Goal: Task Accomplishment & Management: Use online tool/utility

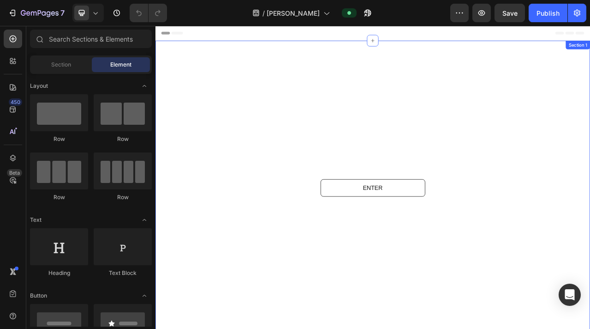
click at [175, 51] on div at bounding box center [433, 232] width 554 height 375
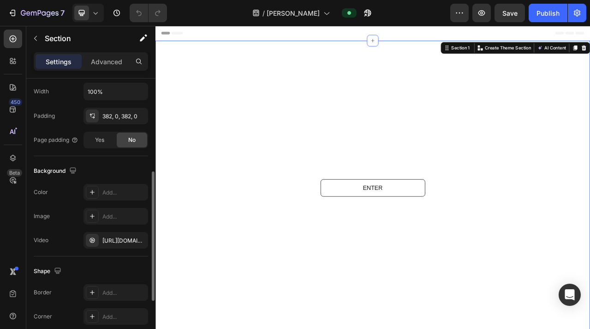
scroll to position [200, 0]
click at [96, 240] on div at bounding box center [92, 238] width 13 height 13
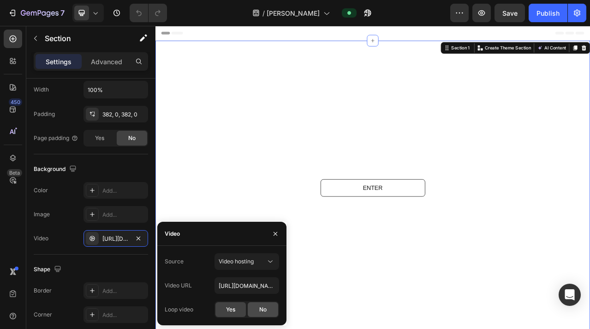
click at [251, 311] on div "No" at bounding box center [263, 309] width 30 height 15
click at [232, 311] on span "Yes" at bounding box center [230, 309] width 9 height 8
click at [58, 244] on div "Video [URL][DOMAIN_NAME]" at bounding box center [91, 238] width 114 height 17
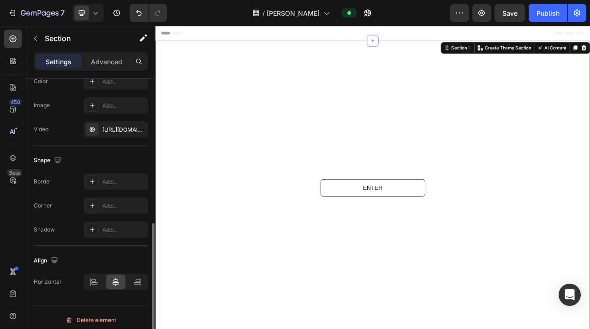
scroll to position [315, 0]
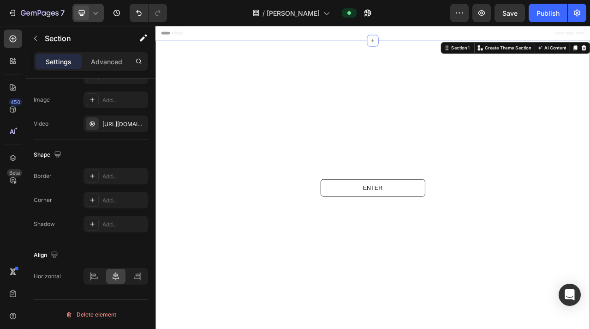
click at [94, 18] on div at bounding box center [87, 13] width 31 height 18
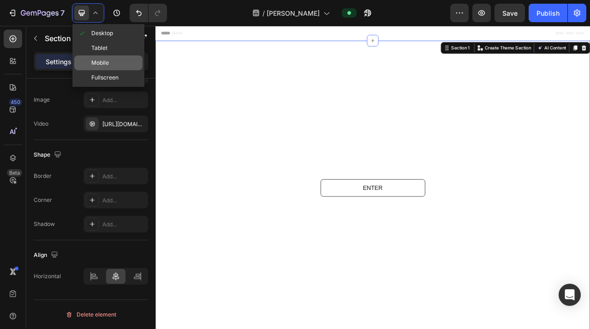
click at [120, 70] on div "Mobile" at bounding box center [108, 77] width 68 height 15
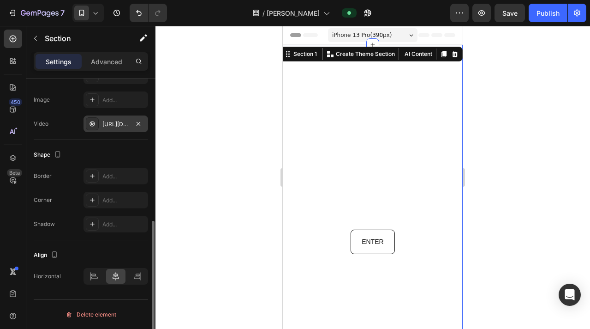
click at [112, 131] on div "[URL][DOMAIN_NAME]" at bounding box center [116, 123] width 65 height 17
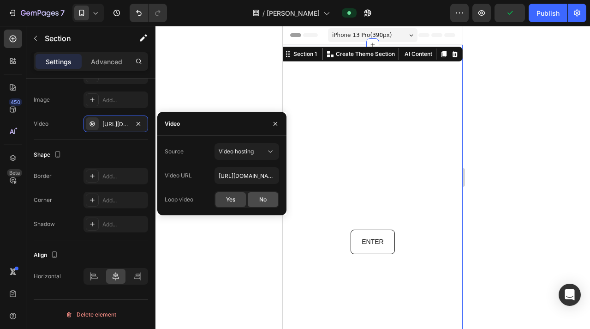
click at [268, 203] on div "No" at bounding box center [263, 199] width 30 height 15
click at [229, 196] on span "Yes" at bounding box center [230, 199] width 9 height 8
click at [87, 146] on div "Shape Border Add... Corner Add... Shadow Add..." at bounding box center [91, 190] width 114 height 100
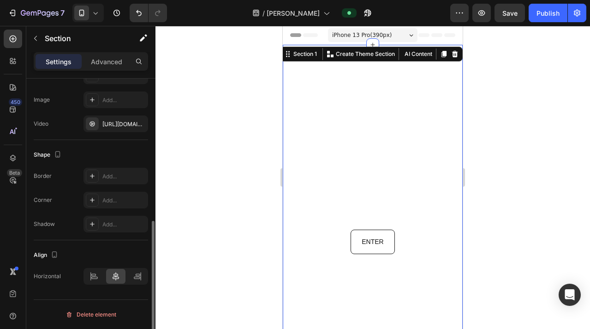
scroll to position [0, 0]
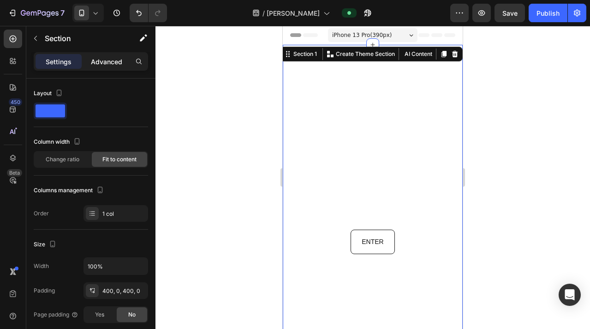
click at [102, 65] on p "Advanced" at bounding box center [106, 62] width 31 height 10
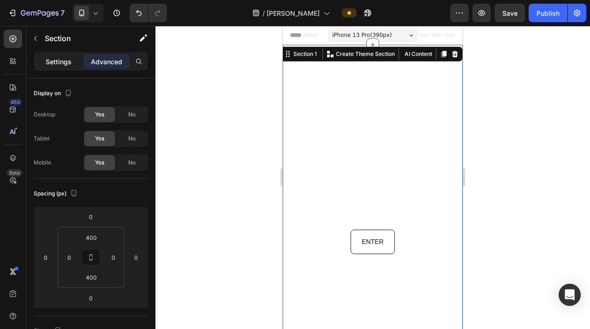
click at [54, 58] on p "Settings" at bounding box center [59, 62] width 26 height 10
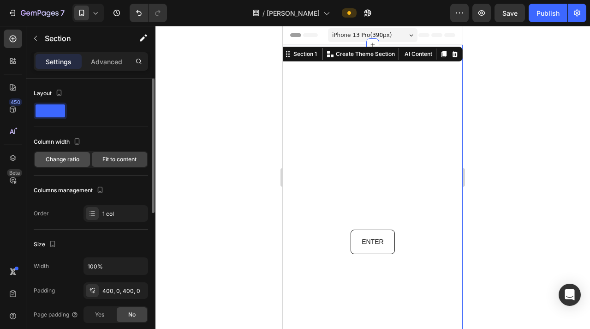
click at [71, 156] on span "Change ratio" at bounding box center [63, 159] width 34 height 8
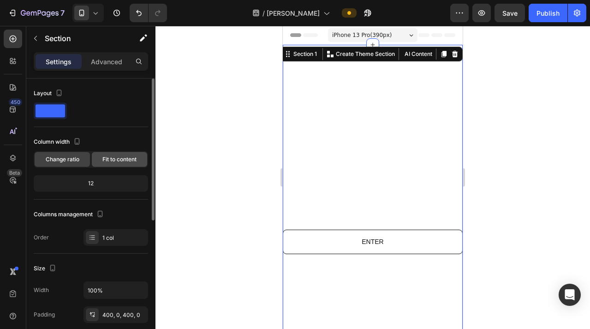
click at [115, 161] on span "Fit to content" at bounding box center [119, 159] width 34 height 8
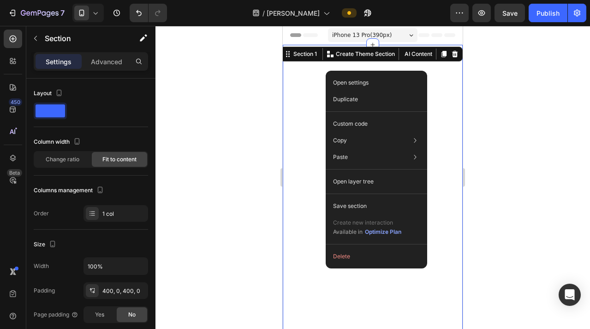
click at [550, 98] on div at bounding box center [373, 177] width 435 height 303
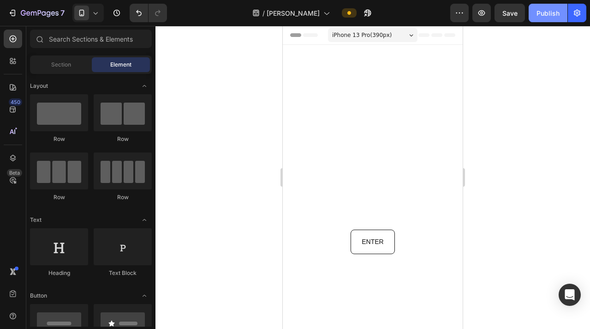
click at [555, 18] on div "Publish" at bounding box center [548, 13] width 23 height 10
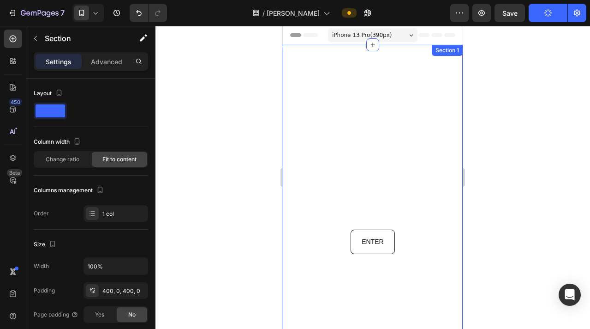
click at [435, 53] on div "Section 1" at bounding box center [447, 50] width 31 height 11
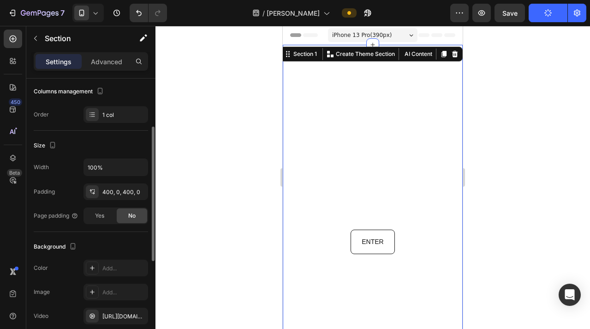
scroll to position [198, 0]
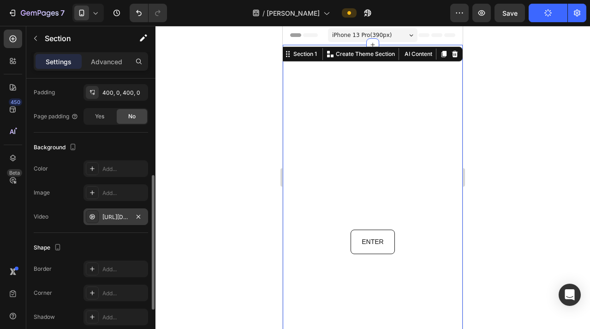
click at [109, 218] on div "[URL][DOMAIN_NAME]" at bounding box center [115, 217] width 27 height 8
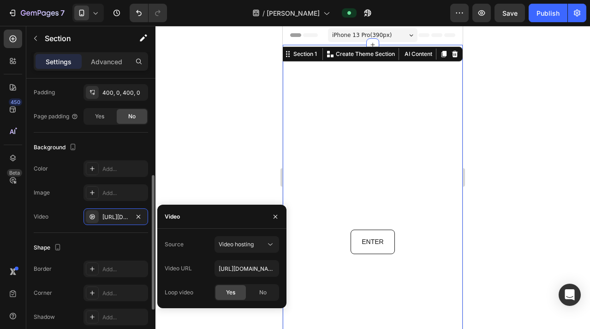
click at [86, 236] on div "Shape Border Add... Corner Add... Shadow Add..." at bounding box center [91, 283] width 114 height 100
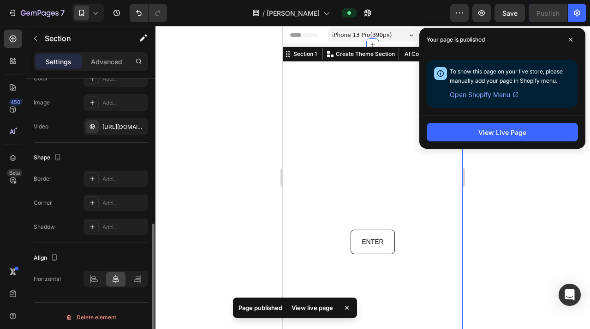
scroll to position [291, 0]
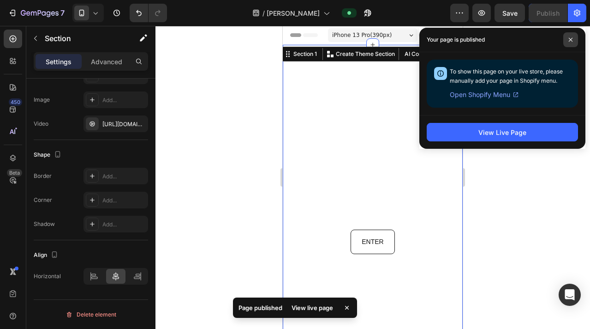
click at [577, 41] on span at bounding box center [570, 39] width 15 height 15
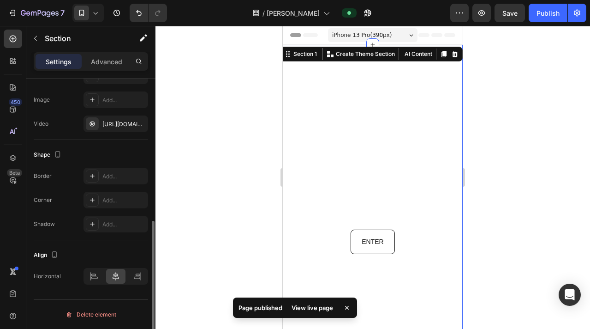
scroll to position [0, 0]
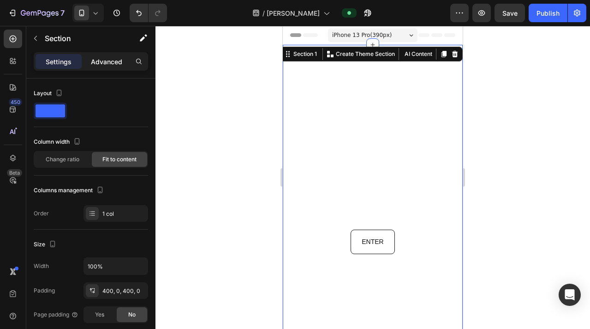
click at [97, 66] on div "Advanced" at bounding box center [107, 61] width 46 height 15
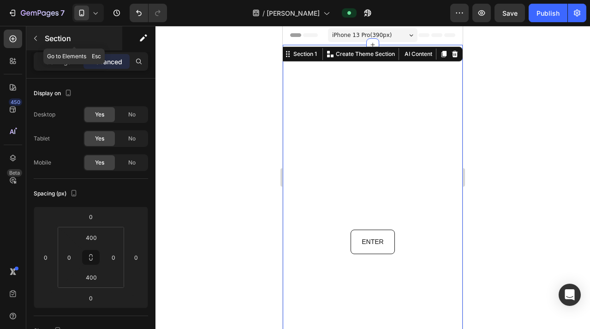
click at [36, 41] on icon "button" at bounding box center [35, 38] width 7 height 7
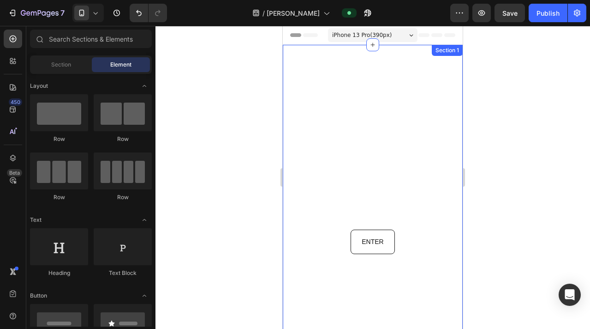
click at [293, 62] on div at bounding box center [373, 245] width 180 height 400
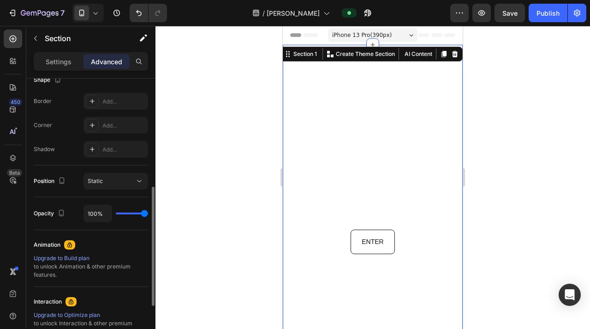
scroll to position [175, 0]
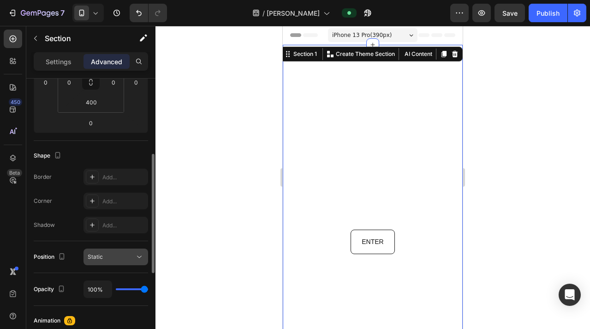
click at [123, 251] on button "Static" at bounding box center [116, 256] width 65 height 17
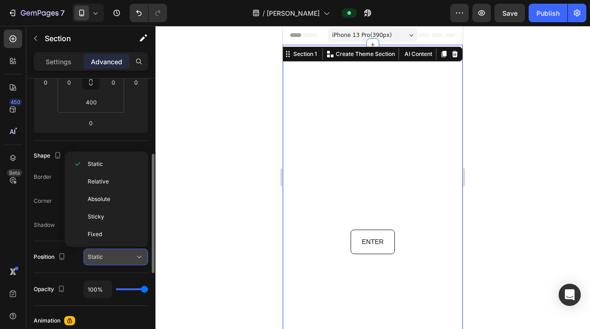
click at [123, 251] on button "Static" at bounding box center [116, 256] width 65 height 17
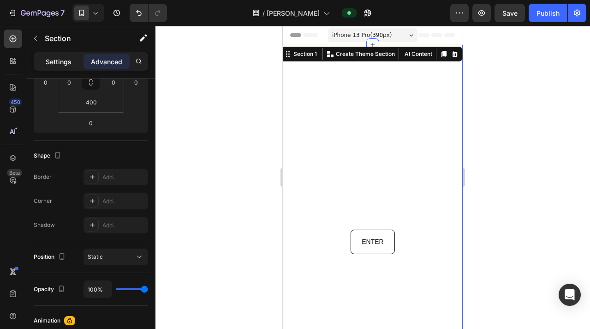
click at [62, 66] on div "Settings" at bounding box center [59, 61] width 46 height 15
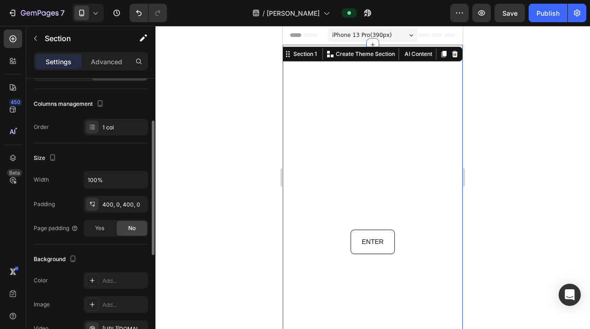
scroll to position [0, 0]
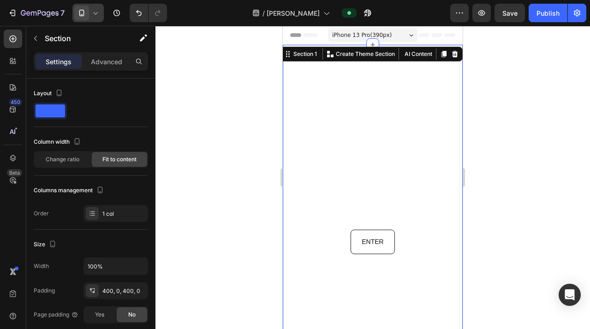
click at [101, 8] on div at bounding box center [87, 13] width 31 height 18
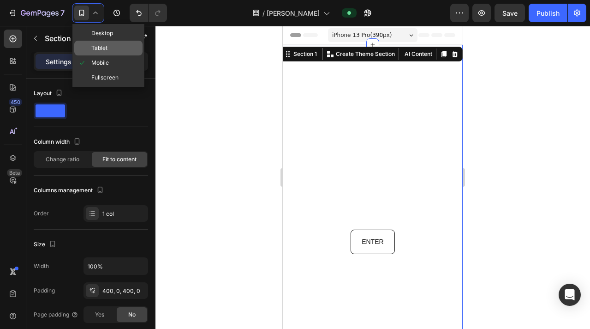
click at [99, 47] on span "Tablet" at bounding box center [99, 47] width 16 height 9
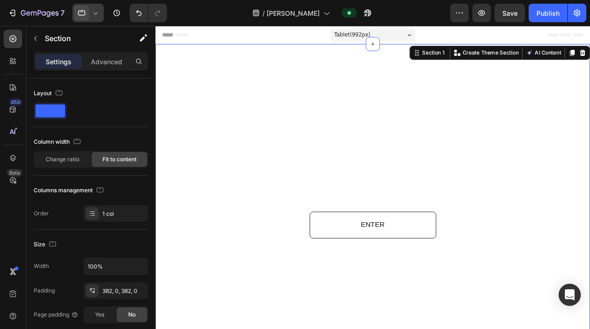
click at [94, 19] on div at bounding box center [87, 13] width 31 height 18
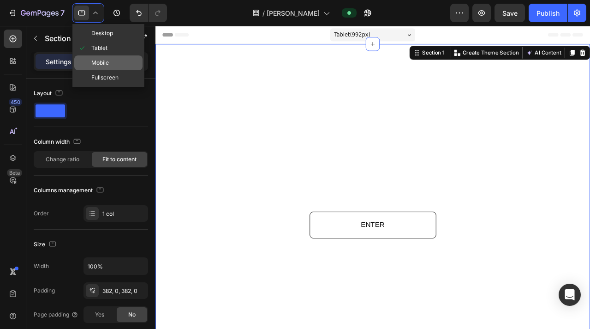
click at [101, 70] on div "Mobile" at bounding box center [108, 77] width 68 height 15
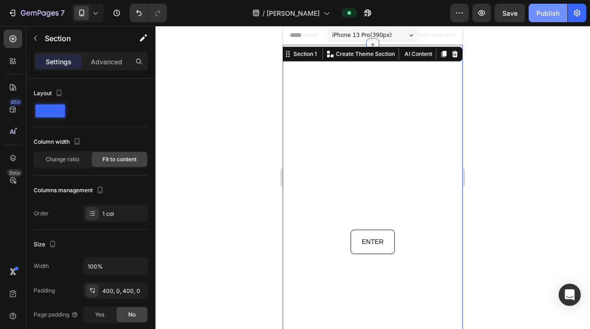
click at [556, 11] on div "Publish" at bounding box center [548, 13] width 23 height 10
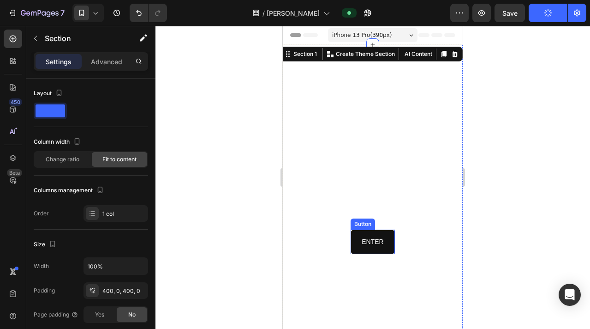
click at [383, 239] on link "ENTER" at bounding box center [373, 241] width 44 height 24
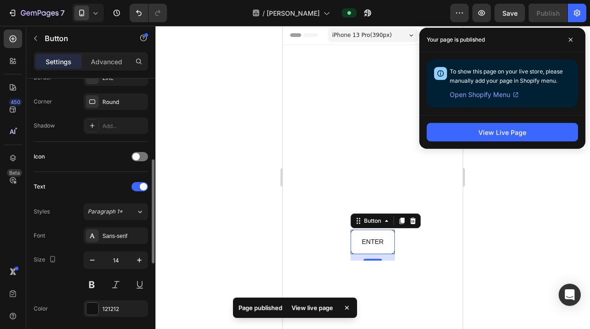
scroll to position [234, 0]
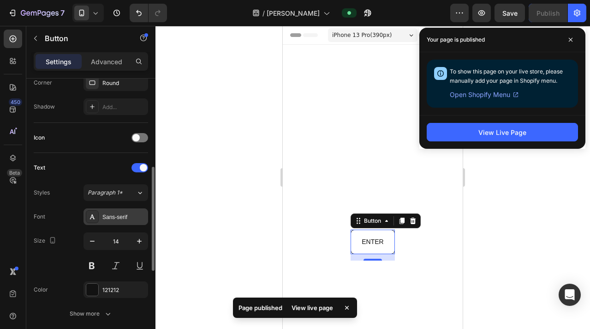
click at [119, 213] on div "Sans-serif" at bounding box center [123, 217] width 43 height 8
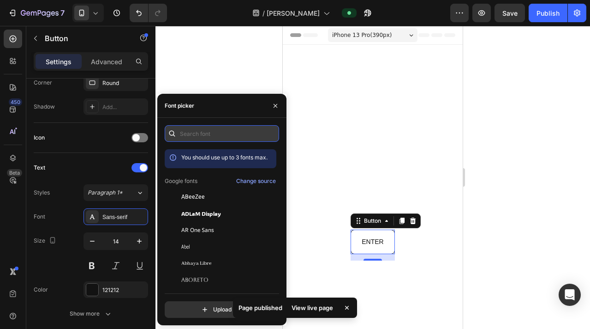
click at [192, 136] on input "text" at bounding box center [222, 133] width 114 height 17
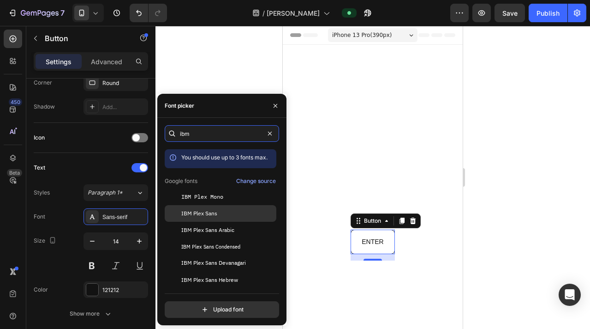
type input "ibm"
click at [230, 215] on div "IBM Plex Sans" at bounding box center [227, 213] width 93 height 8
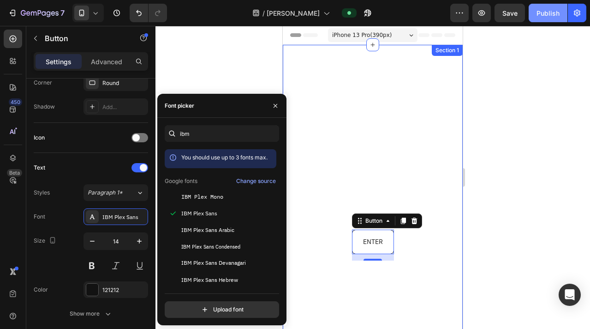
click at [547, 18] on button "Publish" at bounding box center [548, 13] width 39 height 18
